Goal: Information Seeking & Learning: Learn about a topic

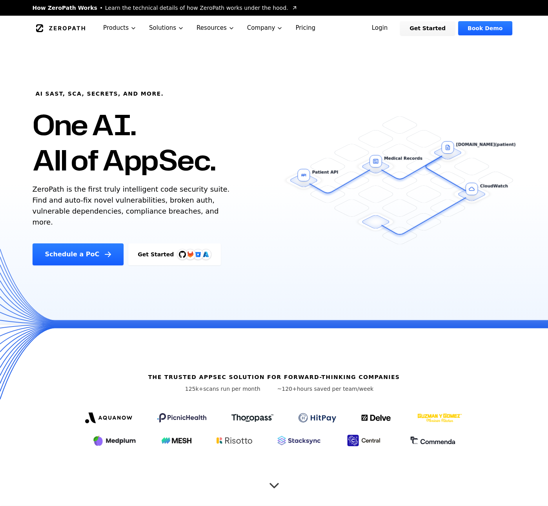
click at [179, 251] on img at bounding box center [182, 254] width 7 height 7
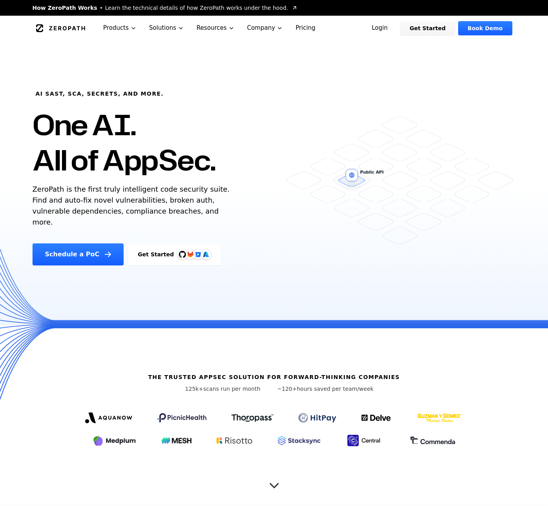
click at [296, 27] on link "Pricing" at bounding box center [305, 28] width 33 height 25
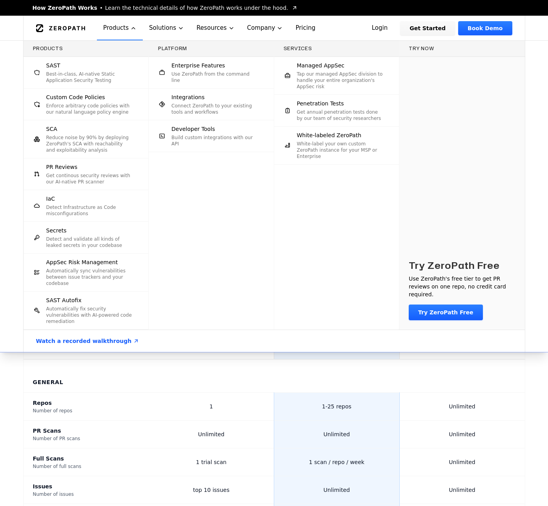
click at [129, 75] on p "Best-in-class, AI-native Static Application Security Testing" at bounding box center [89, 77] width 87 height 13
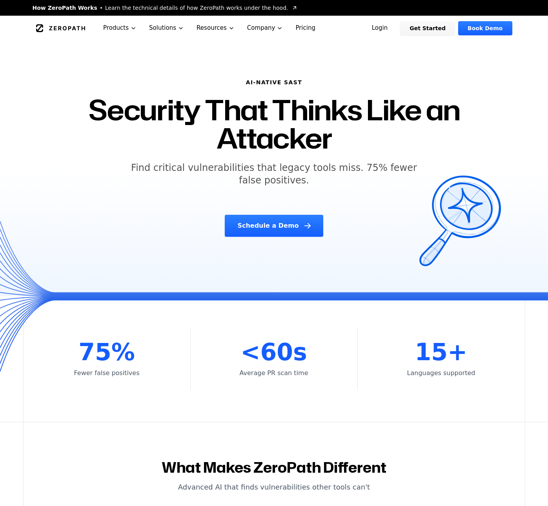
click at [50, 29] on icon "Global" at bounding box center [67, 28] width 36 height 4
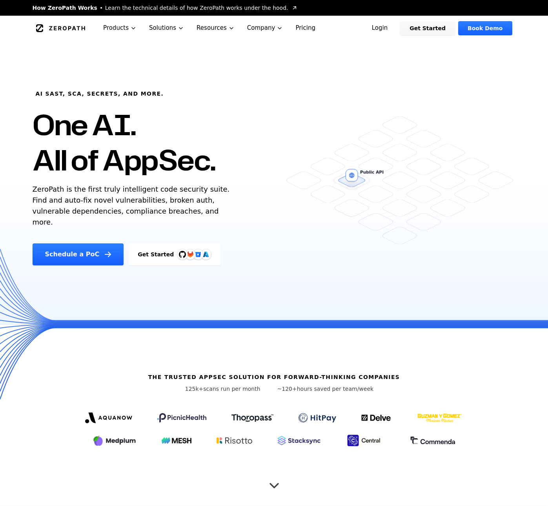
click at [180, 175] on h1 "One AI. All of AppSec." at bounding box center [124, 142] width 183 height 71
